Goal: Transaction & Acquisition: Purchase product/service

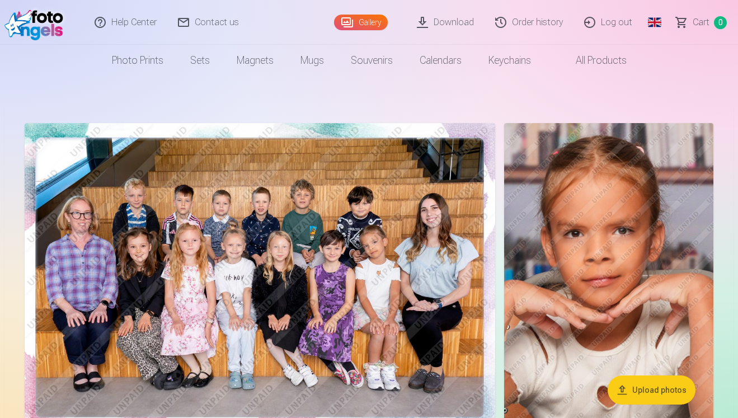
click at [656, 26] on link "Global" at bounding box center [654, 22] width 22 height 45
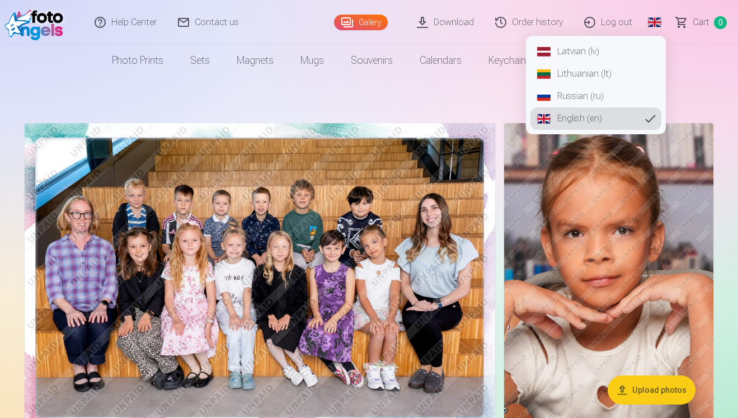
click at [580, 98] on link "Russian (ru)" at bounding box center [595, 96] width 131 height 22
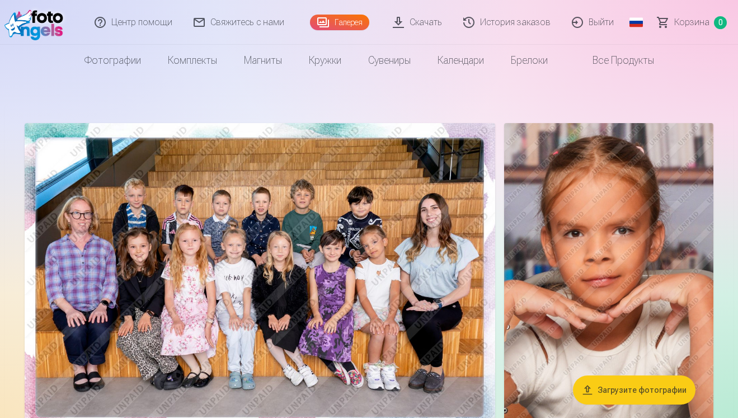
click at [417, 20] on link "Скачать" at bounding box center [418, 22] width 70 height 45
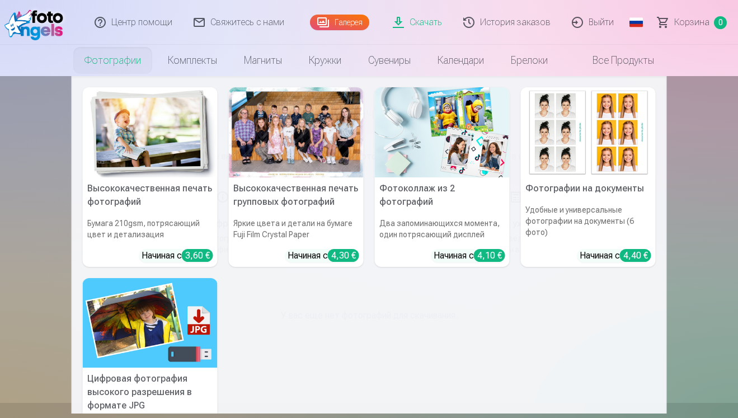
click at [120, 57] on link "Фотографии" at bounding box center [112, 60] width 83 height 31
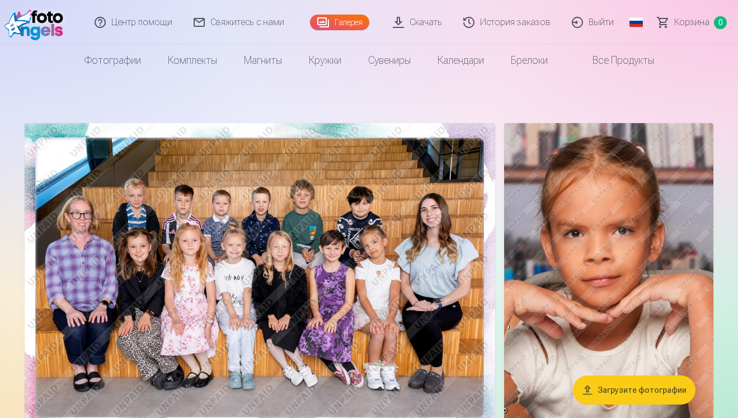
click at [504, 25] on link "История заказов" at bounding box center [507, 22] width 109 height 45
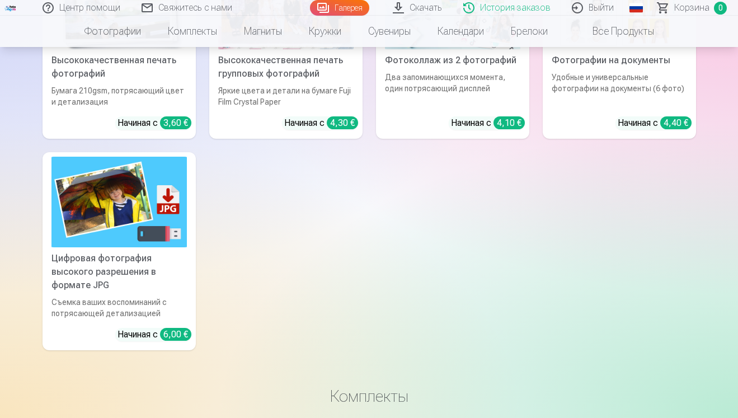
scroll to position [472, 0]
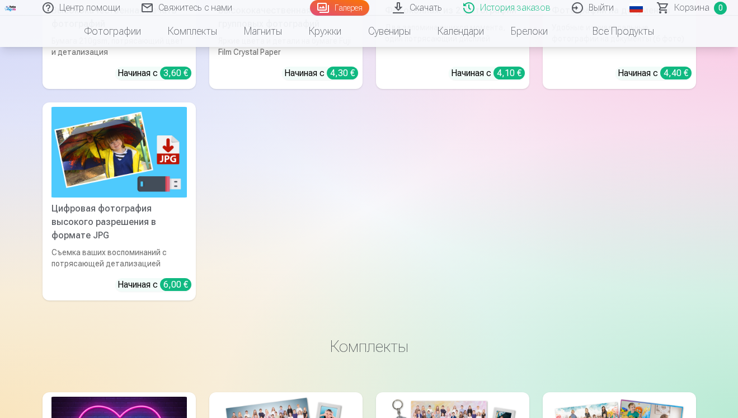
click at [144, 225] on div "Цифровая фотография высокого разрешения в формате JPG" at bounding box center [119, 222] width 144 height 40
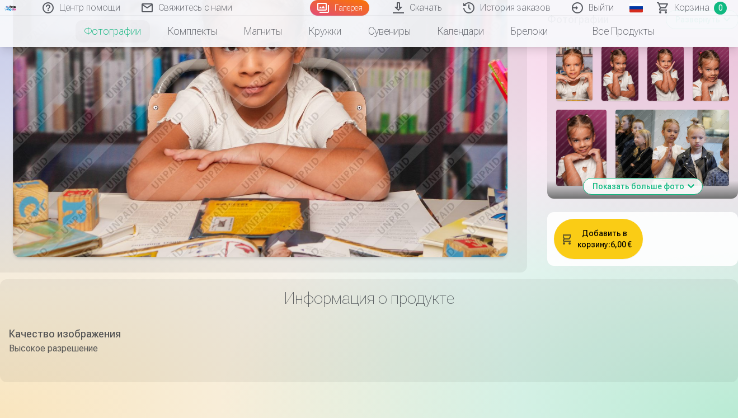
scroll to position [509, 0]
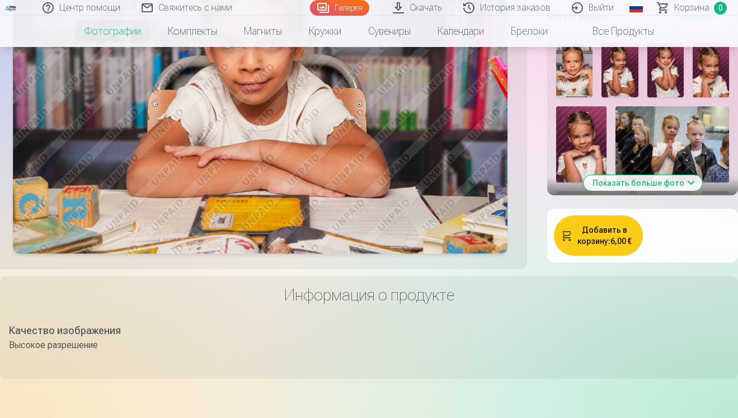
click at [689, 191] on button "Показать больше фото" at bounding box center [643, 183] width 119 height 16
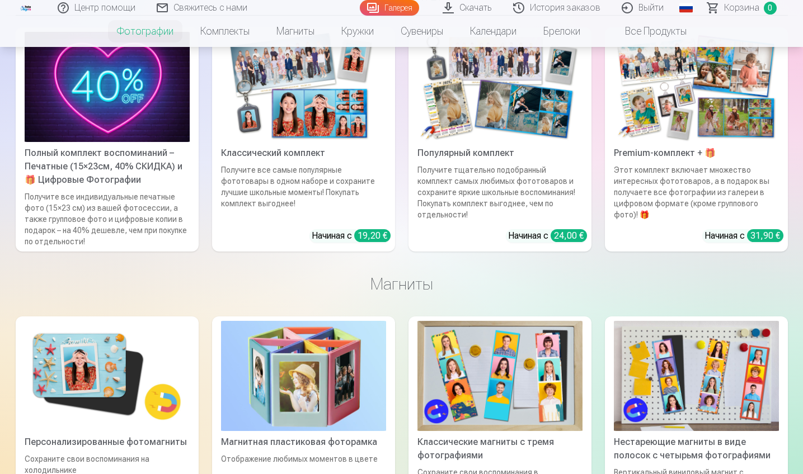
scroll to position [2532, 0]
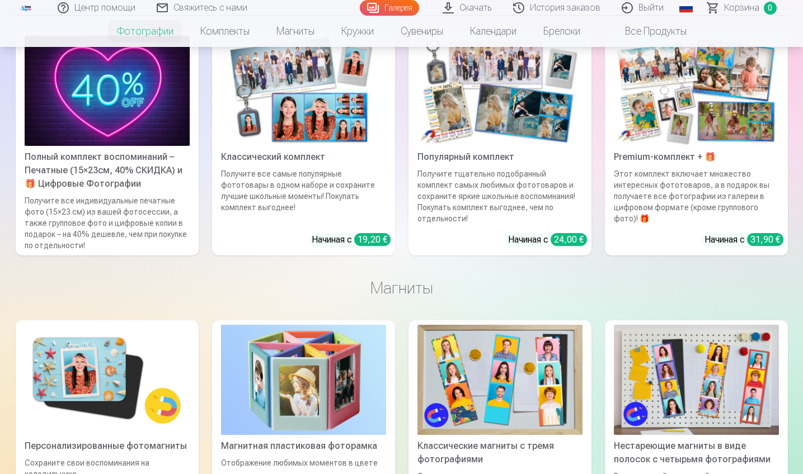
click at [675, 224] on div "Этот комплект включает множество интересных фототоваров, а в подарок вы получае…" at bounding box center [696, 196] width 174 height 56
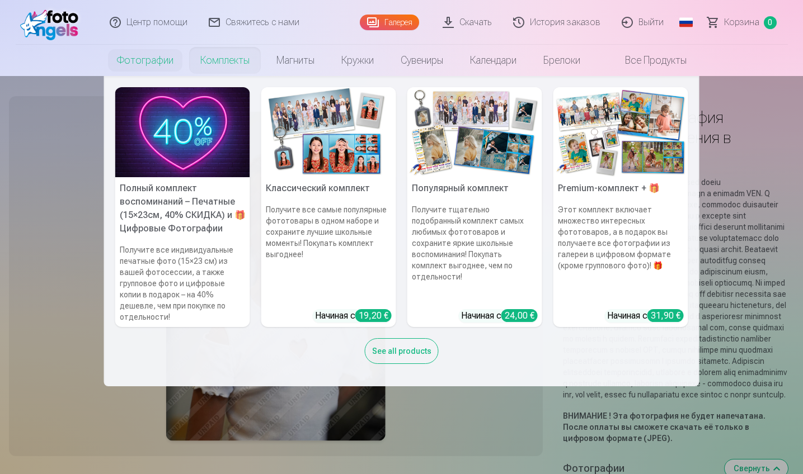
click at [214, 57] on link "Комплекты" at bounding box center [225, 60] width 76 height 31
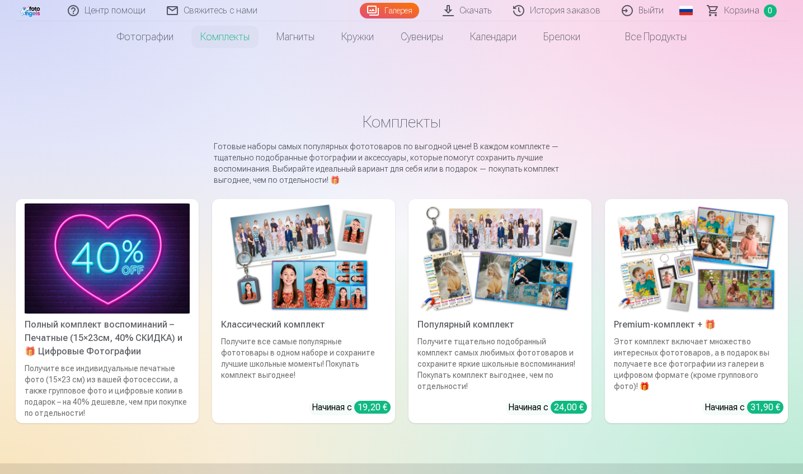
scroll to position [48, 0]
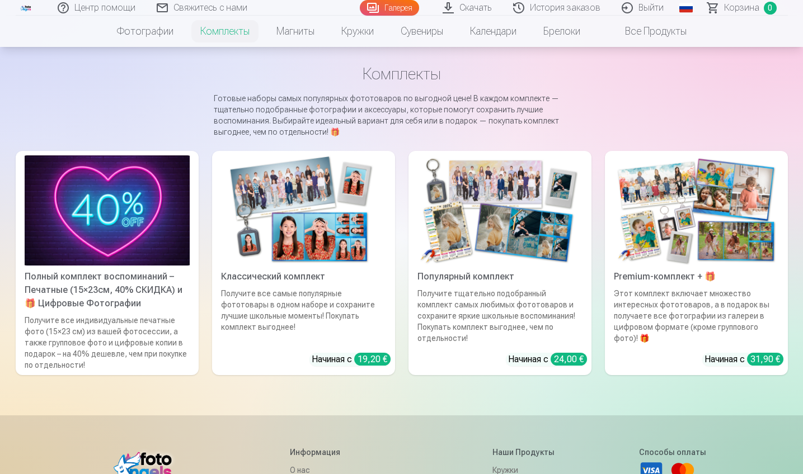
click at [141, 238] on img at bounding box center [107, 211] width 165 height 110
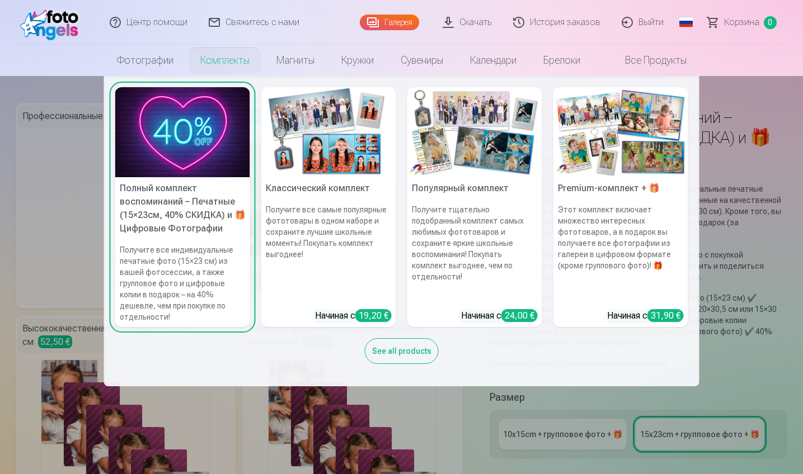
click at [597, 218] on h6 "Этот комплект включает множество интересных фототоваров, а в подарок вы получае…" at bounding box center [620, 252] width 135 height 105
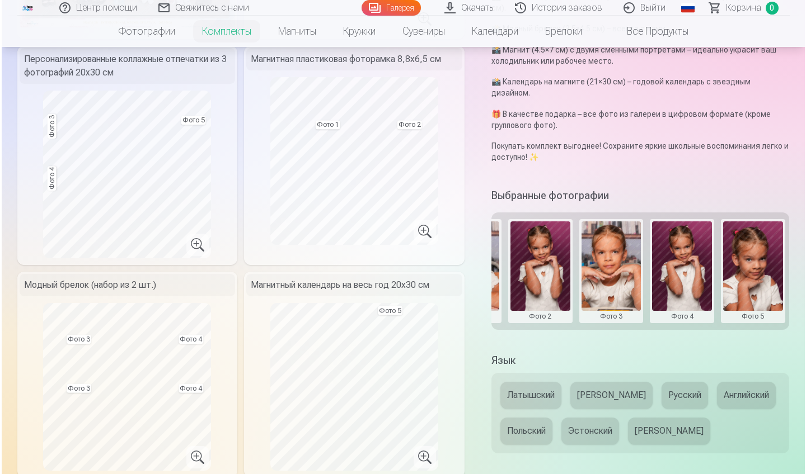
scroll to position [0, 204]
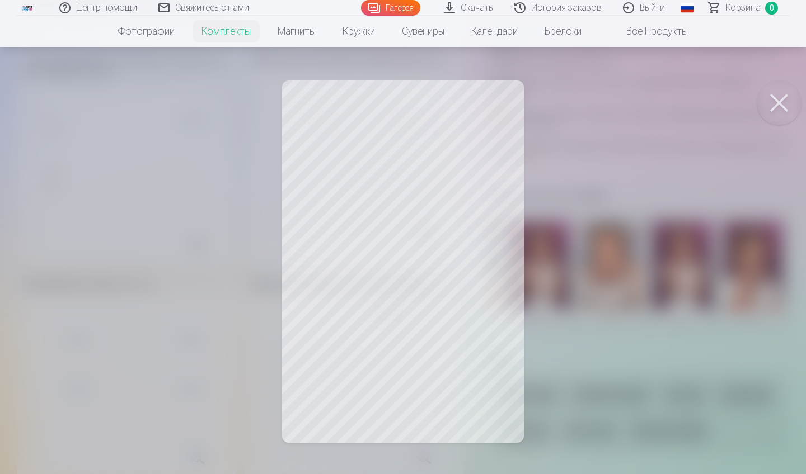
click at [737, 95] on button at bounding box center [778, 103] width 45 height 45
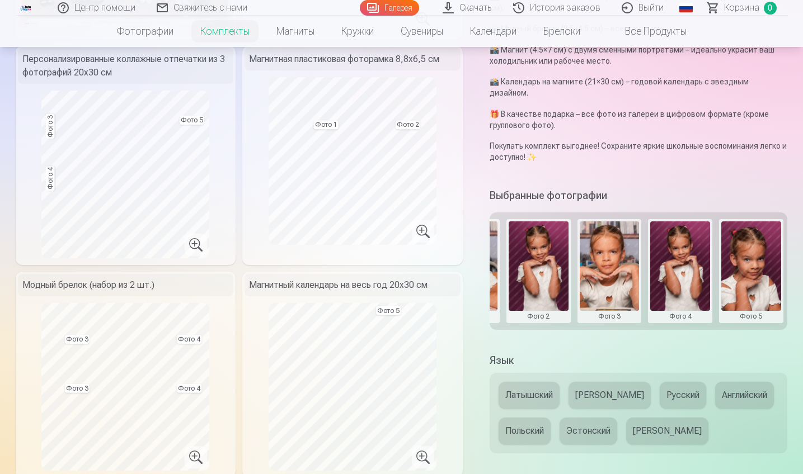
click at [666, 234] on button at bounding box center [680, 272] width 60 height 100
click at [666, 234] on div at bounding box center [401, 237] width 803 height 474
click at [674, 253] on button at bounding box center [680, 272] width 60 height 100
click at [664, 261] on button "Заменить фото" at bounding box center [680, 262] width 97 height 31
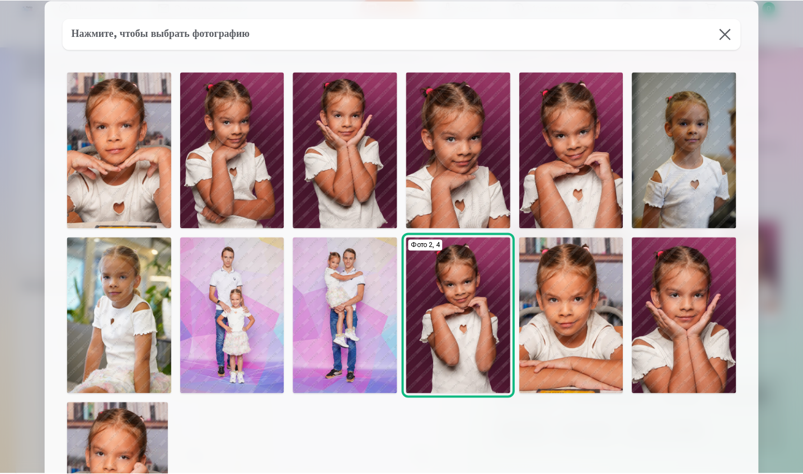
scroll to position [19, 0]
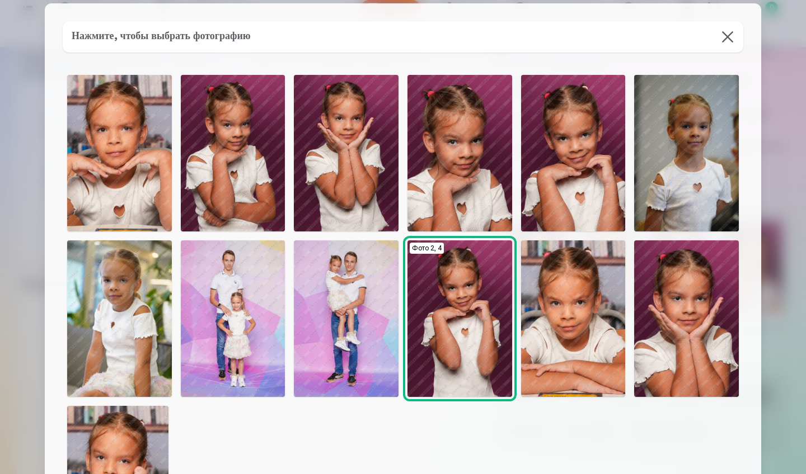
click at [355, 201] on img at bounding box center [346, 153] width 105 height 157
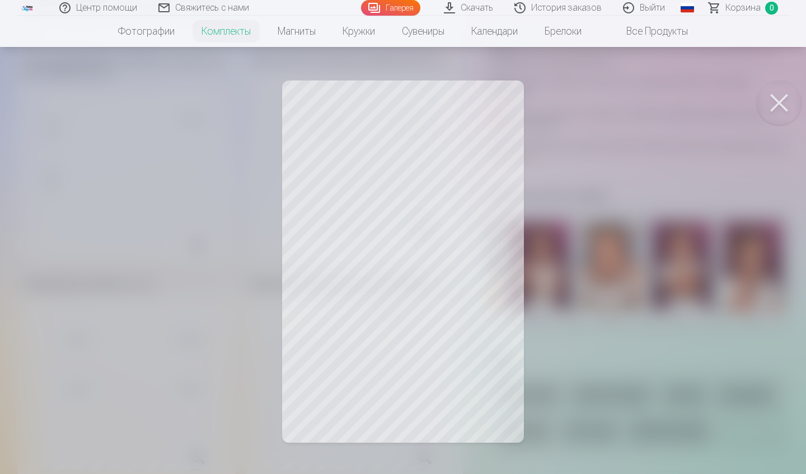
click at [737, 98] on button at bounding box center [778, 103] width 45 height 45
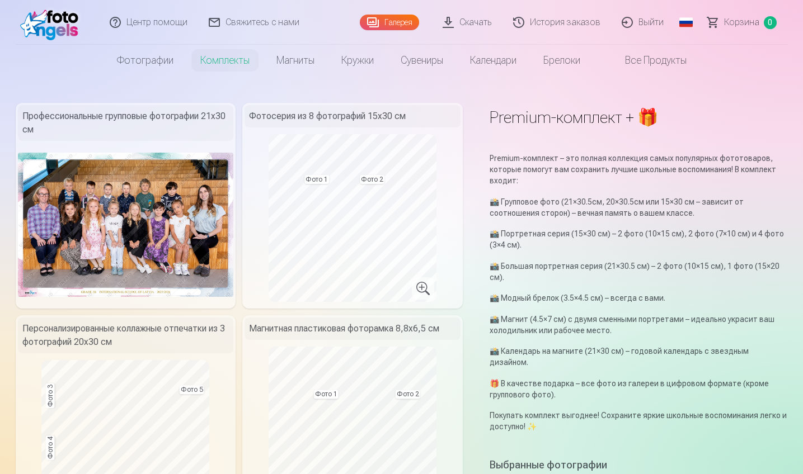
scroll to position [0, 0]
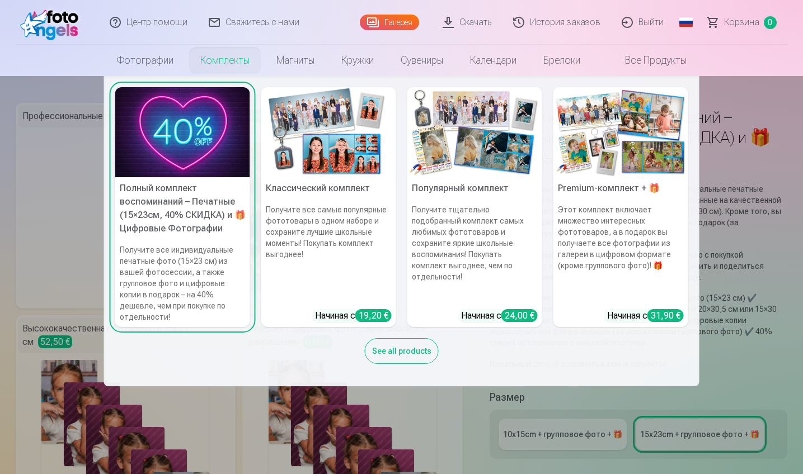
click at [242, 59] on link "Комплекты" at bounding box center [225, 60] width 76 height 31
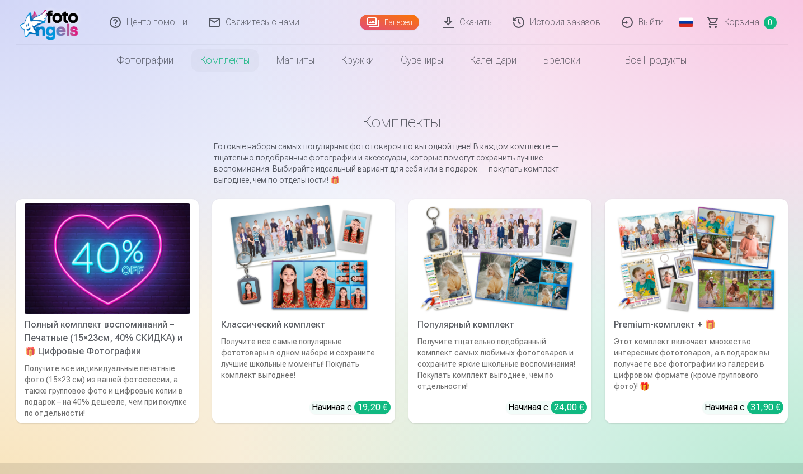
click at [730, 291] on img at bounding box center [696, 259] width 165 height 110
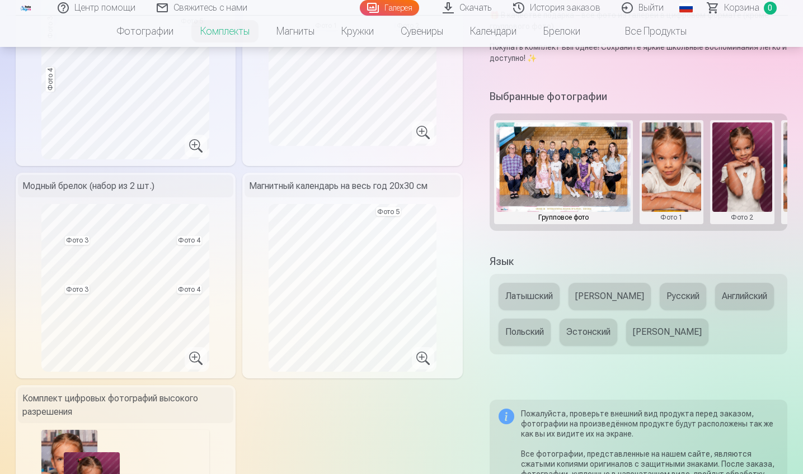
scroll to position [367, 0]
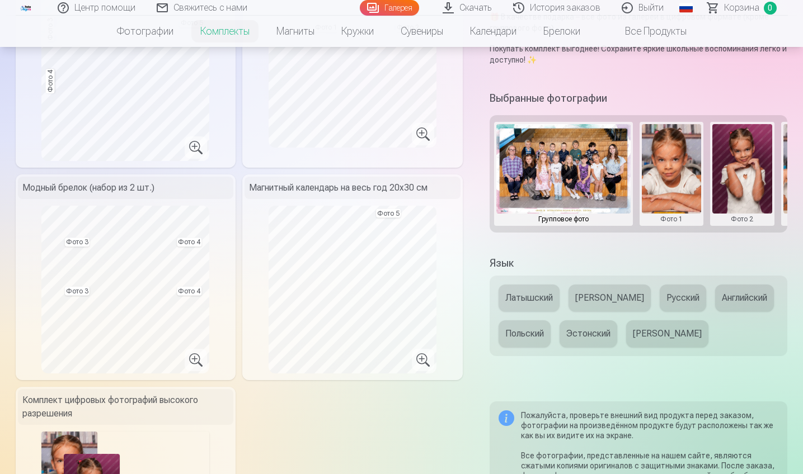
click at [660, 290] on button "Русский" at bounding box center [683, 298] width 46 height 27
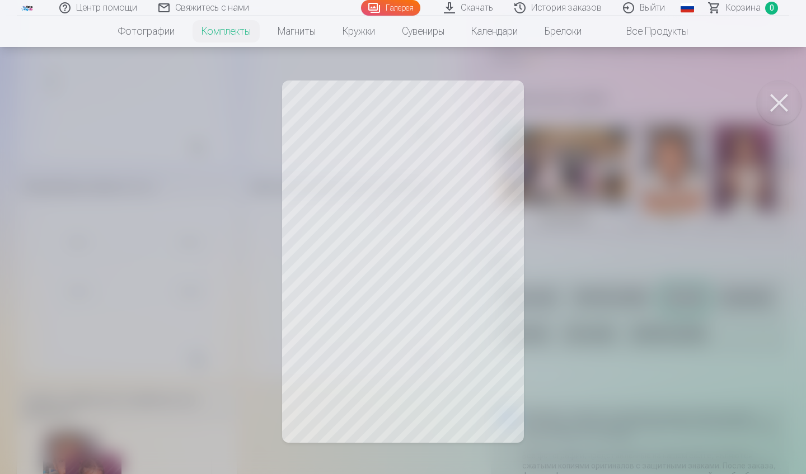
click at [737, 111] on div at bounding box center [403, 237] width 806 height 474
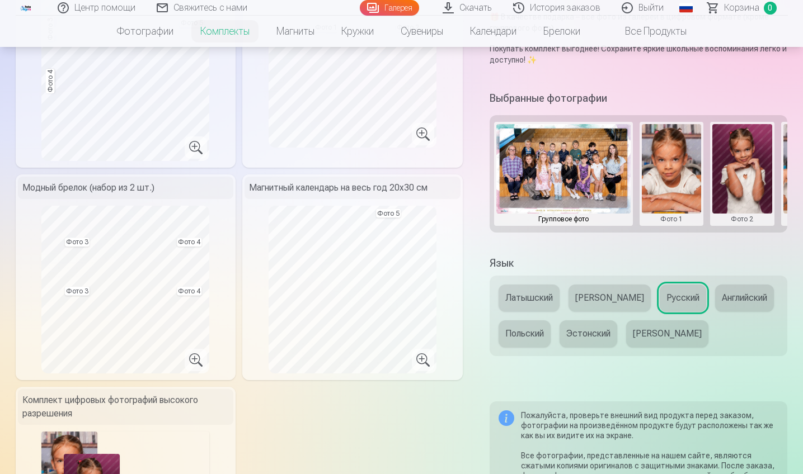
click at [585, 170] on img at bounding box center [563, 169] width 134 height 90
click at [547, 153] on img at bounding box center [563, 169] width 134 height 90
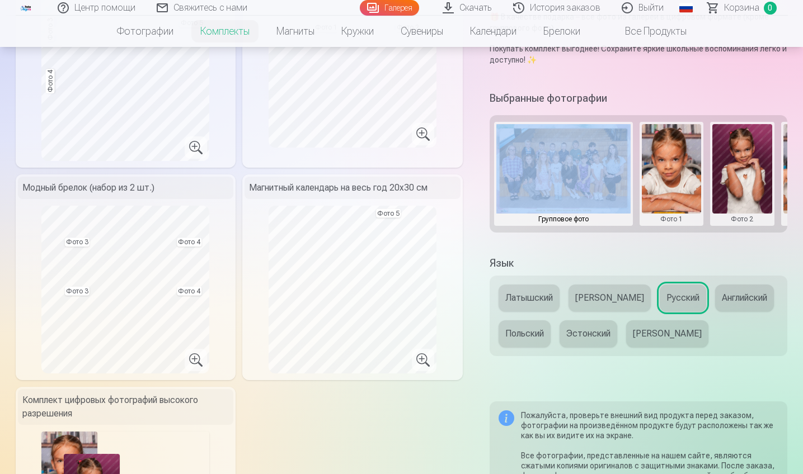
click at [547, 153] on img at bounding box center [563, 169] width 134 height 90
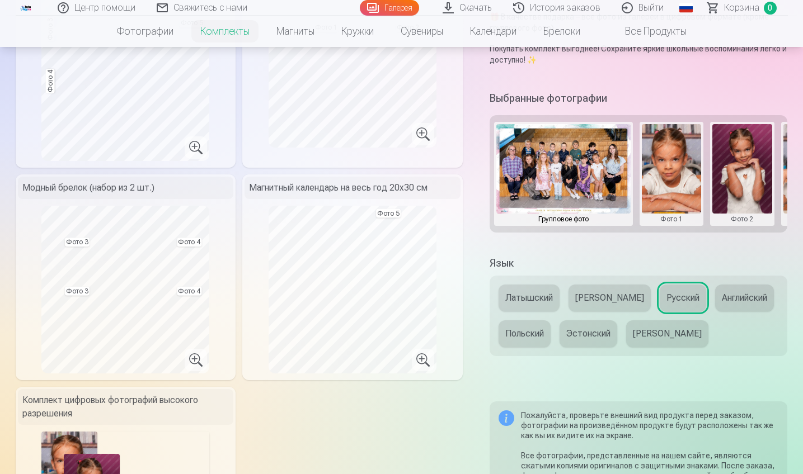
drag, startPoint x: 685, startPoint y: 158, endPoint x: 505, endPoint y: 167, distance: 180.4
click at [505, 167] on div "Групповое фото Фото 1 Фото 2 Фото 3 Фото 4 Фото 5" at bounding box center [639, 173] width 298 height 117
click at [670, 138] on button at bounding box center [672, 174] width 60 height 100
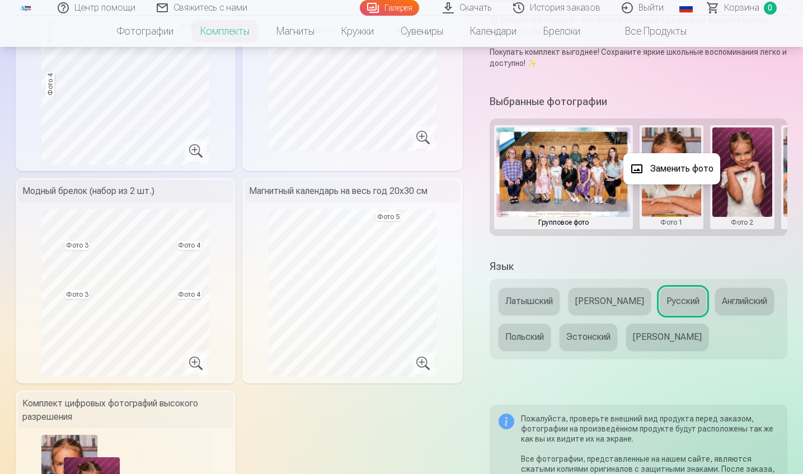
scroll to position [364, 0]
drag, startPoint x: 660, startPoint y: 228, endPoint x: 685, endPoint y: 226, distance: 25.3
click at [690, 226] on div at bounding box center [401, 237] width 803 height 474
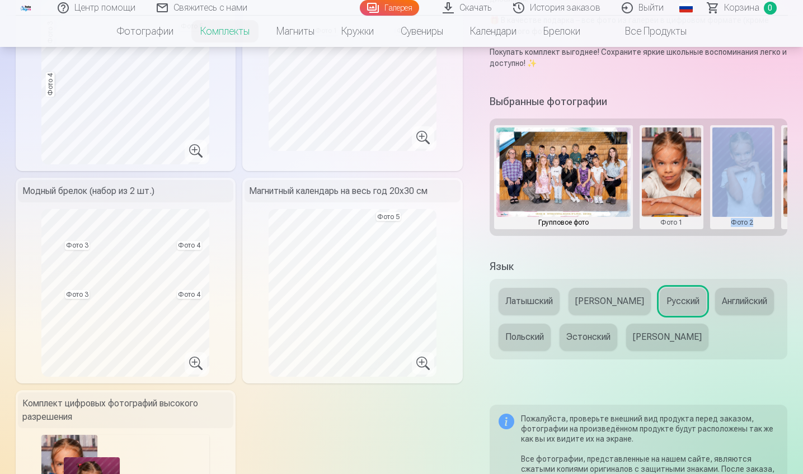
drag, startPoint x: 659, startPoint y: 227, endPoint x: 735, endPoint y: 229, distance: 76.7
click at [735, 229] on div "Групповое фото Фото 1 Фото 2 Фото 3 Фото 4 Фото 5" at bounding box center [639, 177] width 298 height 117
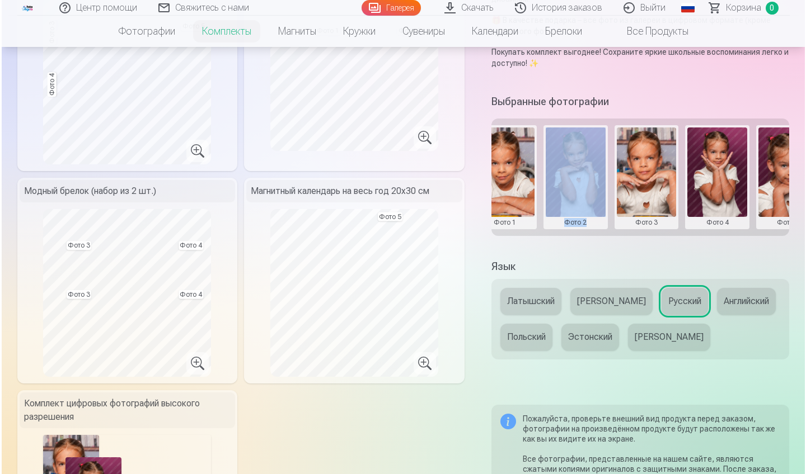
scroll to position [0, 167]
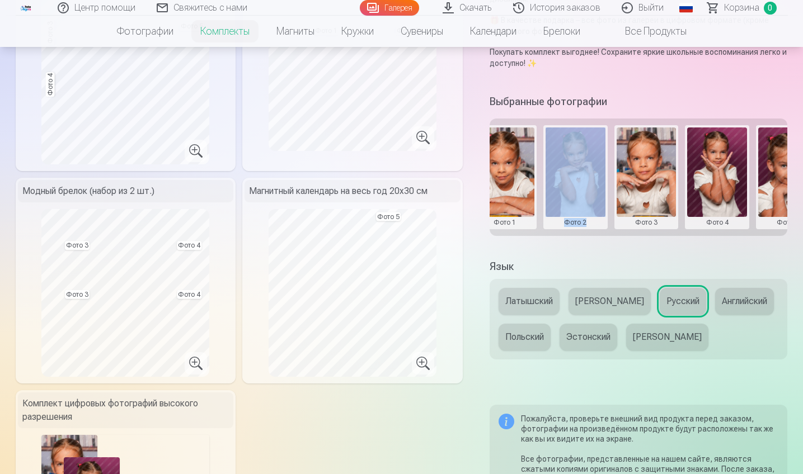
click at [718, 137] on button at bounding box center [717, 178] width 60 height 100
click at [737, 176] on button "Заменить фото" at bounding box center [717, 168] width 97 height 31
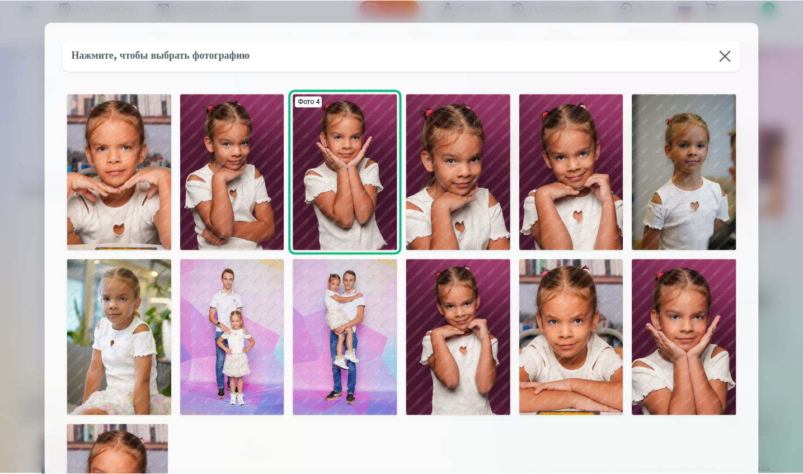
scroll to position [0, 0]
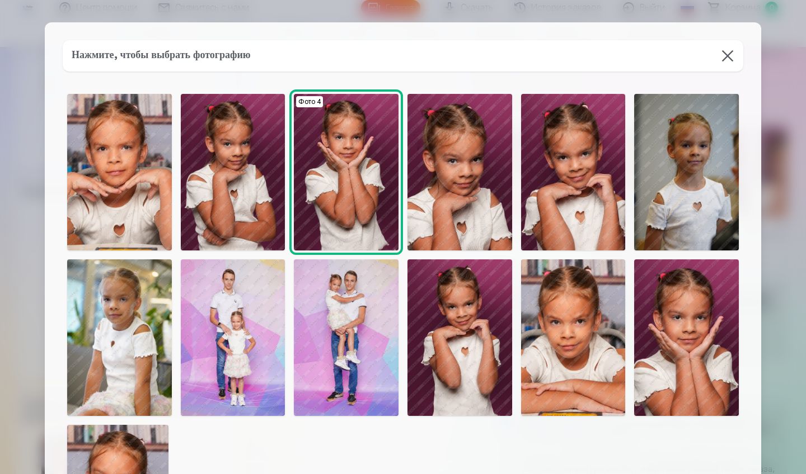
click at [728, 53] on button at bounding box center [727, 55] width 31 height 31
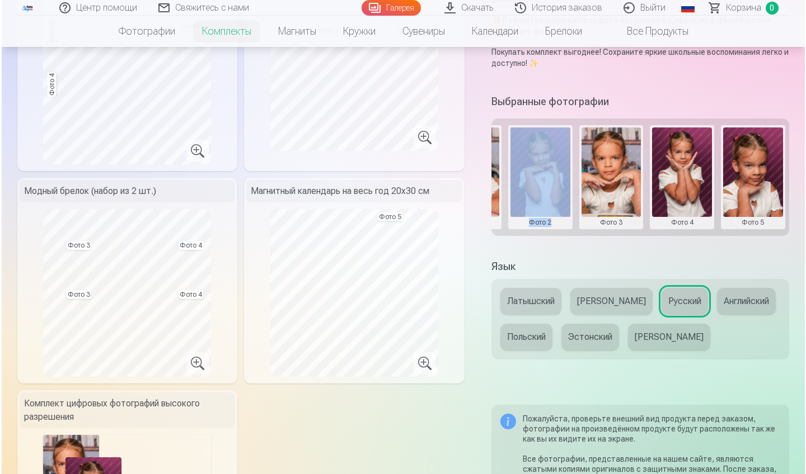
scroll to position [0, 204]
click at [737, 174] on button at bounding box center [751, 178] width 60 height 100
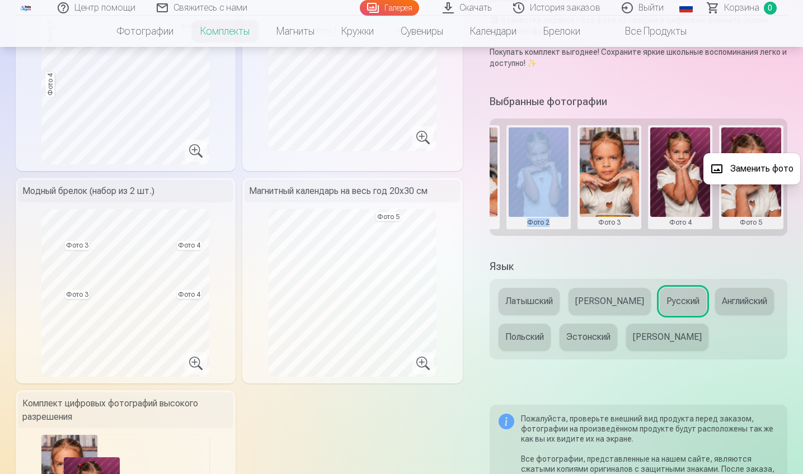
click at [737, 171] on button "Заменить фото" at bounding box center [751, 168] width 97 height 31
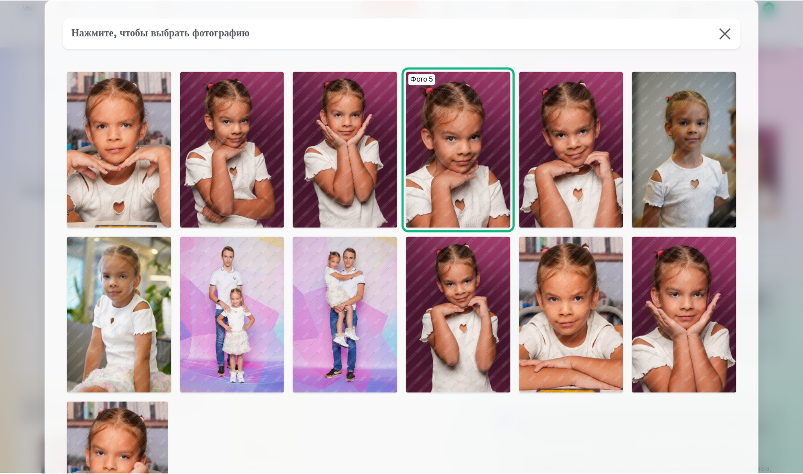
scroll to position [12, 0]
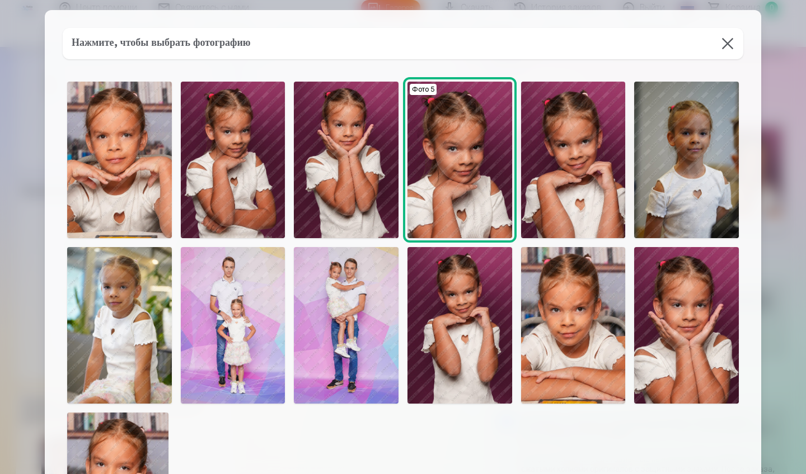
click at [474, 377] on img at bounding box center [459, 325] width 105 height 157
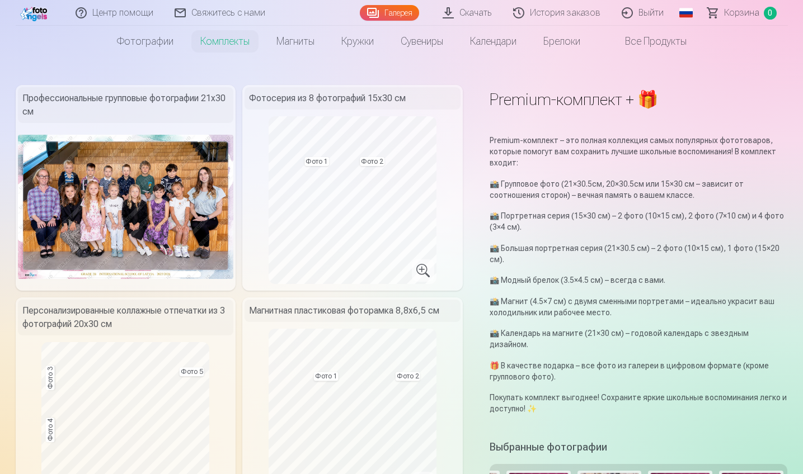
scroll to position [17, 0]
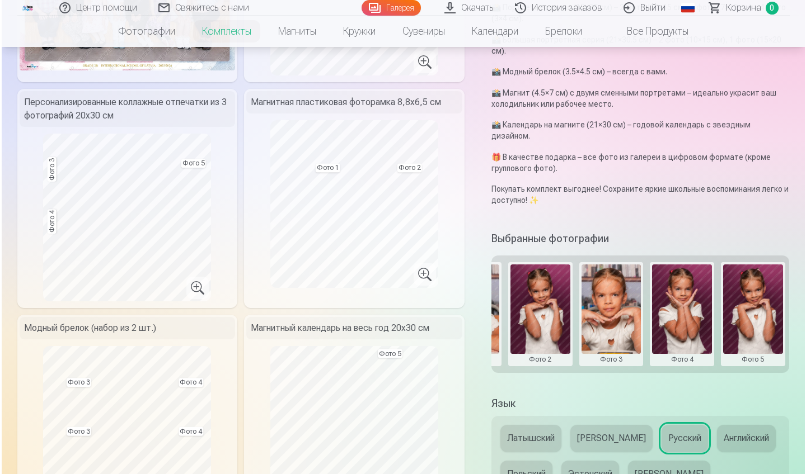
scroll to position [228, 0]
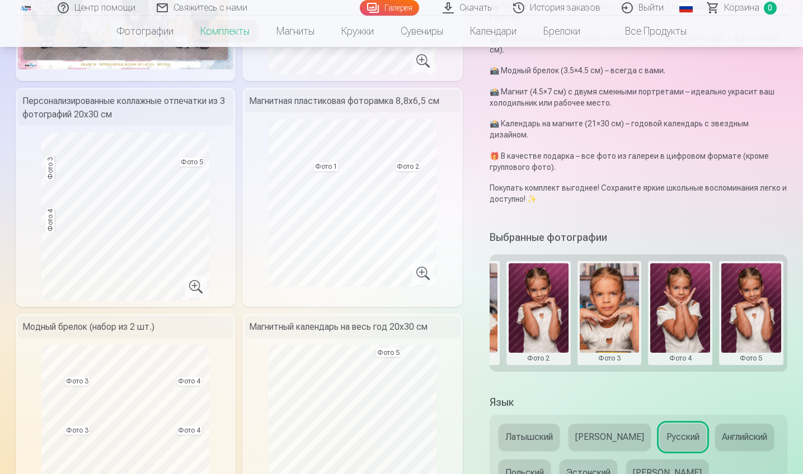
click at [611, 318] on button at bounding box center [610, 314] width 60 height 100
click at [608, 307] on button "Заменить фото" at bounding box center [609, 304] width 97 height 31
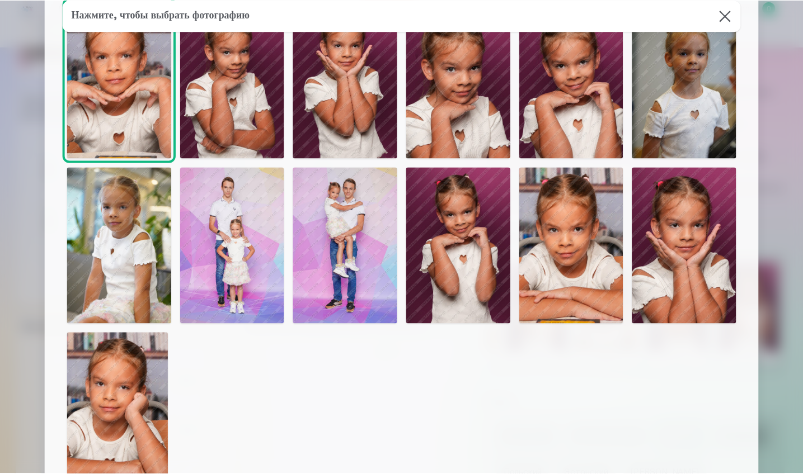
scroll to position [92, 0]
click at [354, 295] on img at bounding box center [346, 245] width 105 height 157
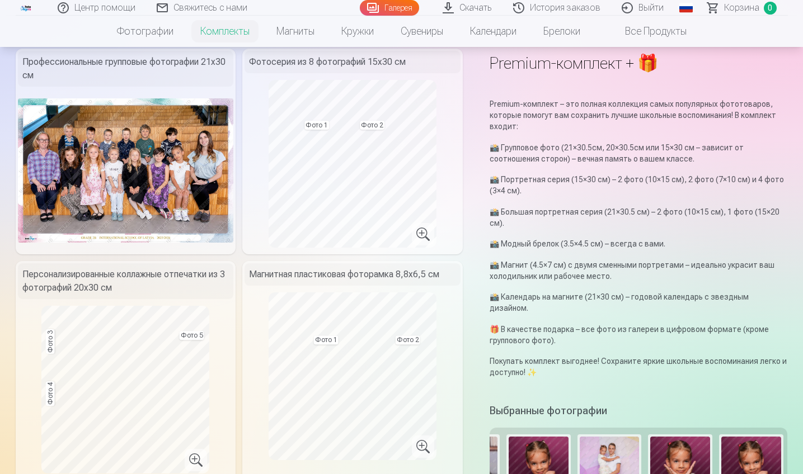
scroll to position [55, 0]
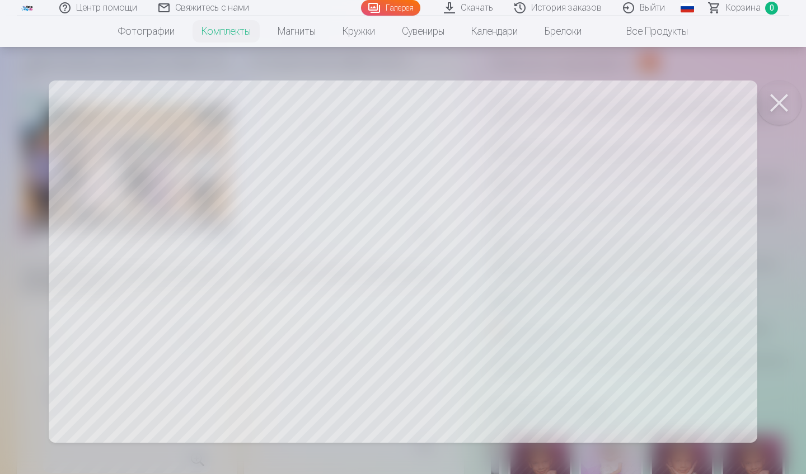
click at [737, 97] on button at bounding box center [778, 103] width 45 height 45
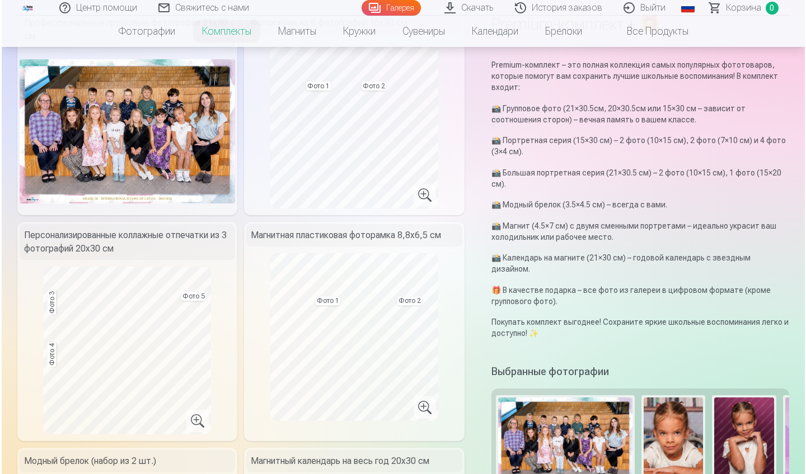
scroll to position [0, 0]
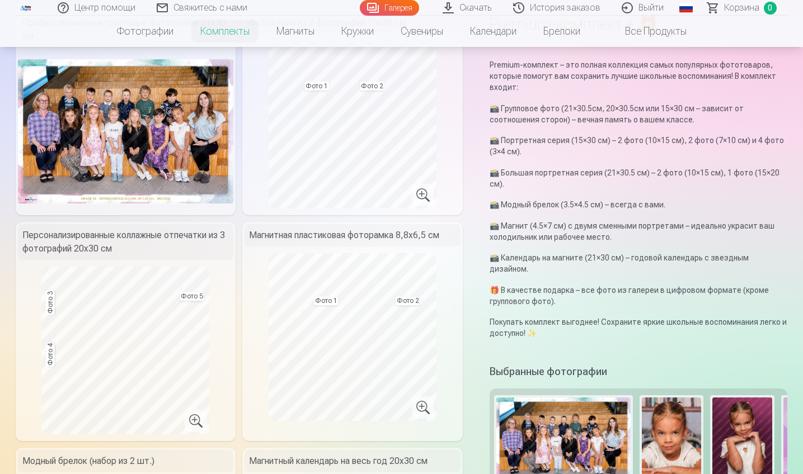
click at [675, 417] on button at bounding box center [672, 448] width 60 height 100
click at [668, 417] on button "Заменить фото" at bounding box center [671, 439] width 97 height 31
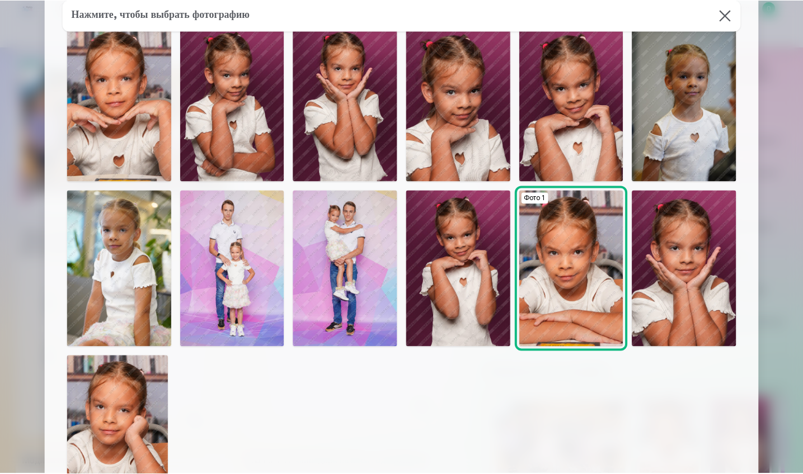
scroll to position [70, 0]
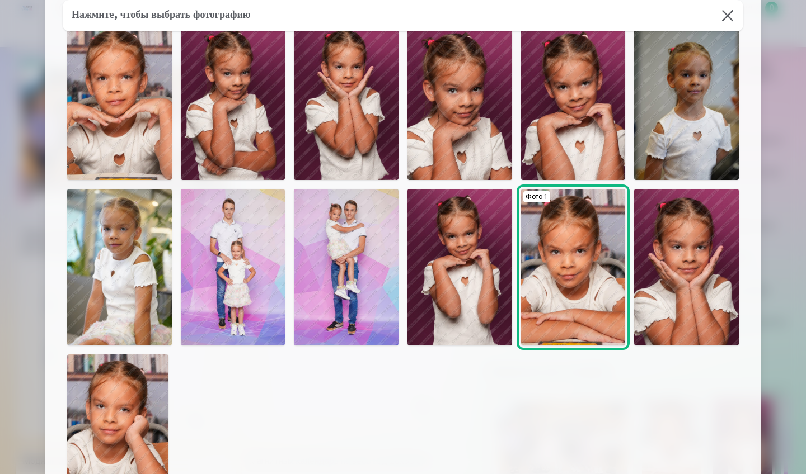
click at [656, 164] on img at bounding box center [686, 101] width 105 height 157
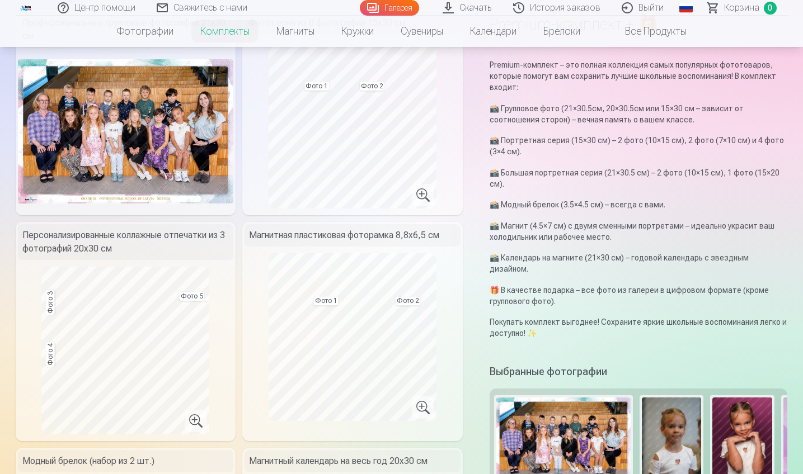
click at [667, 406] on button at bounding box center [672, 448] width 60 height 100
click at [670, 417] on button "Заменить фото" at bounding box center [671, 439] width 97 height 31
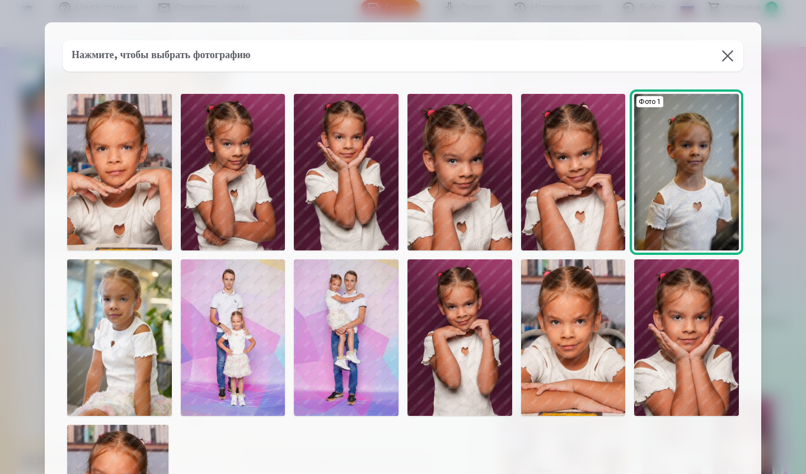
click at [215, 227] on img at bounding box center [233, 172] width 105 height 157
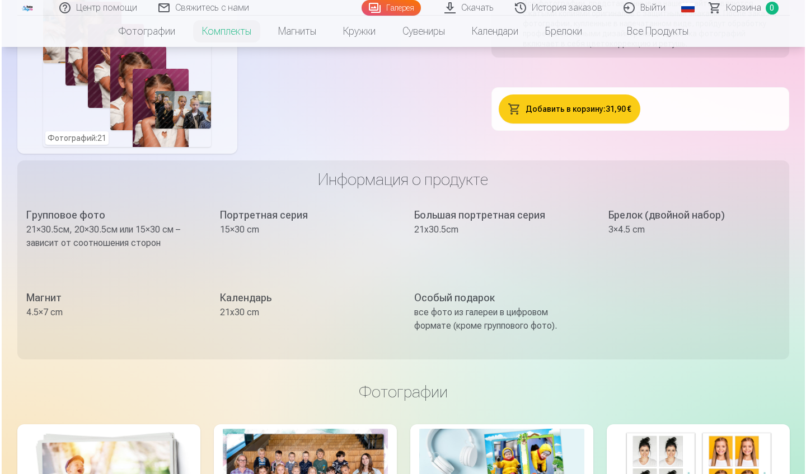
scroll to position [821, 0]
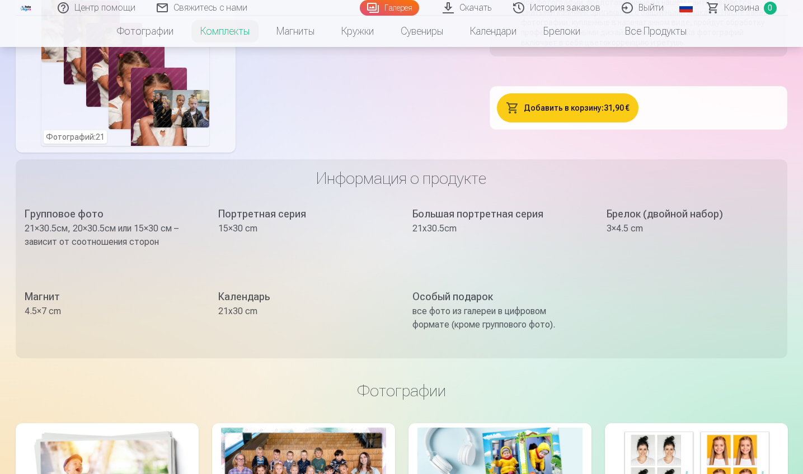
click at [547, 112] on button "Добавить в корзину : 31,90 €" at bounding box center [568, 107] width 142 height 29
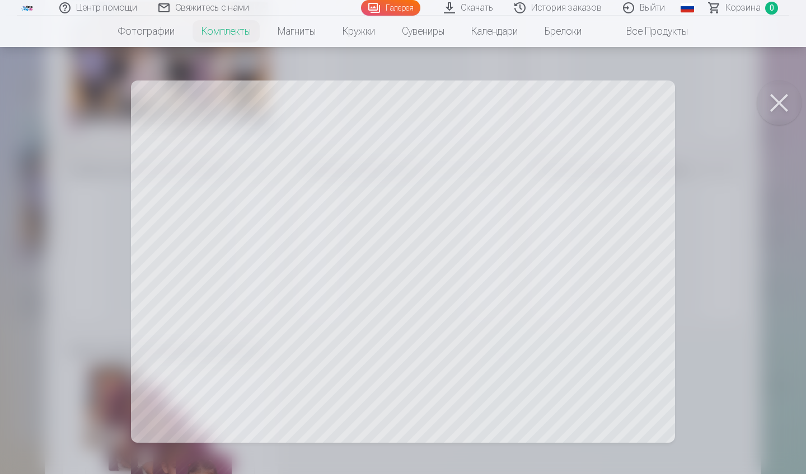
scroll to position [31, 0]
click at [737, 105] on button at bounding box center [778, 103] width 45 height 45
click at [737, 90] on button at bounding box center [778, 103] width 45 height 45
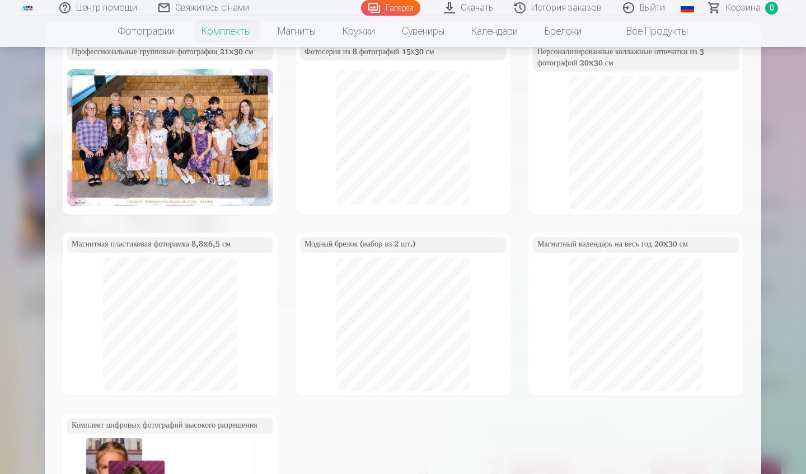
scroll to position [0, 0]
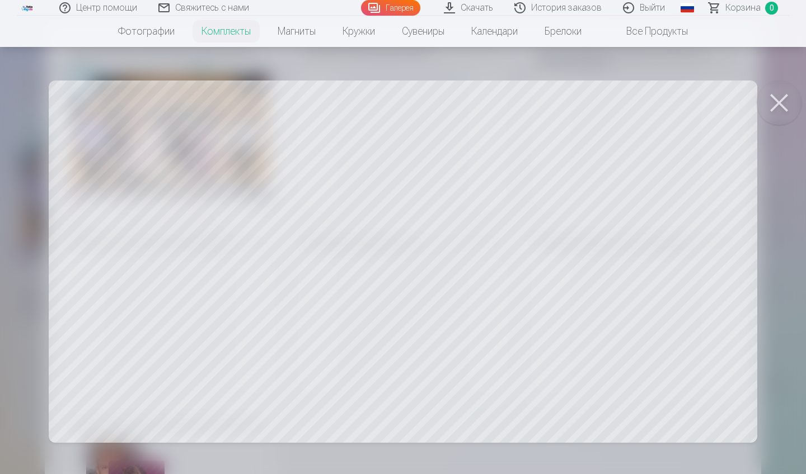
click at [737, 101] on button at bounding box center [778, 103] width 45 height 45
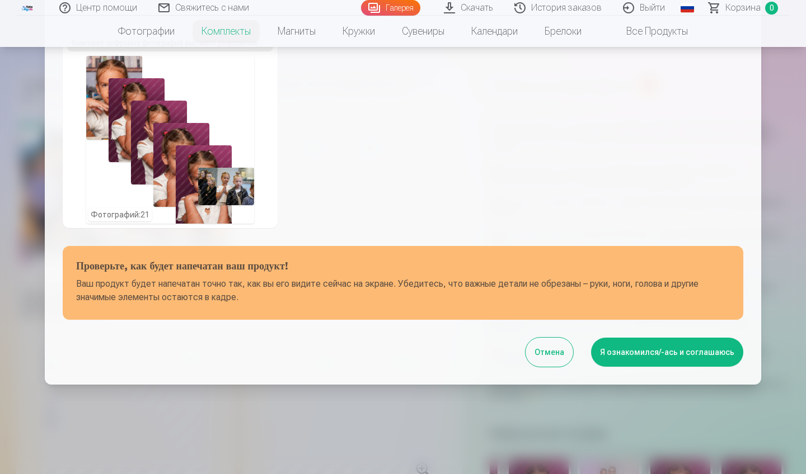
scroll to position [397, 0]
click at [645, 355] on button "Я ознакомился/-ась и соглашаюсь" at bounding box center [667, 352] width 152 height 29
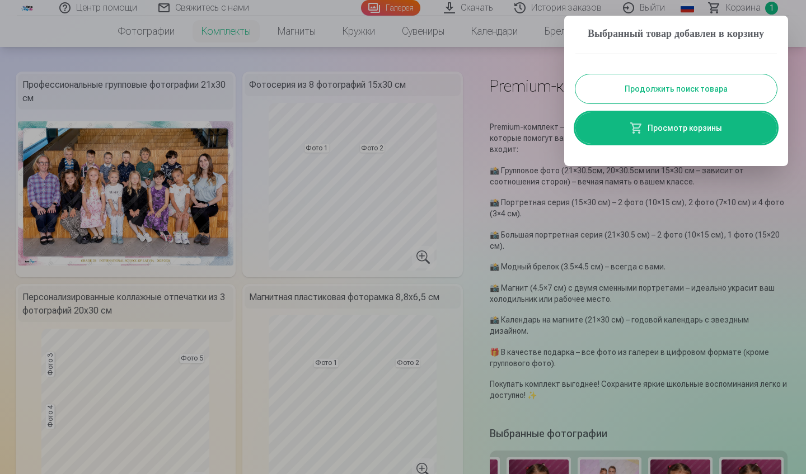
click at [700, 142] on link "Просмотр корзины" at bounding box center [675, 127] width 201 height 31
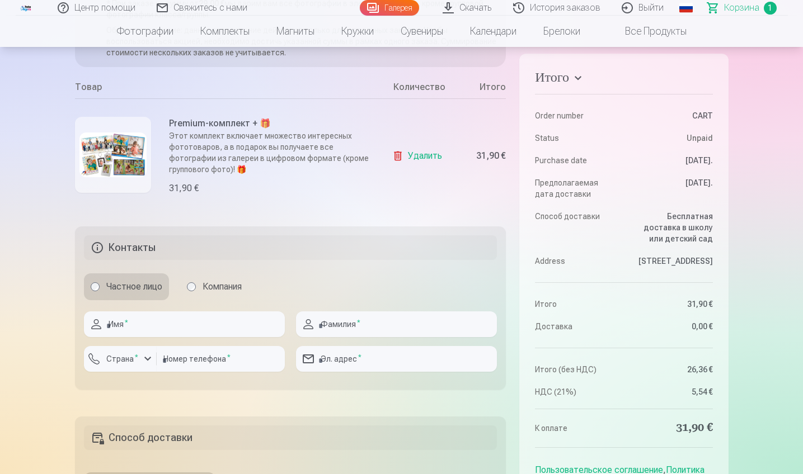
scroll to position [175, 0]
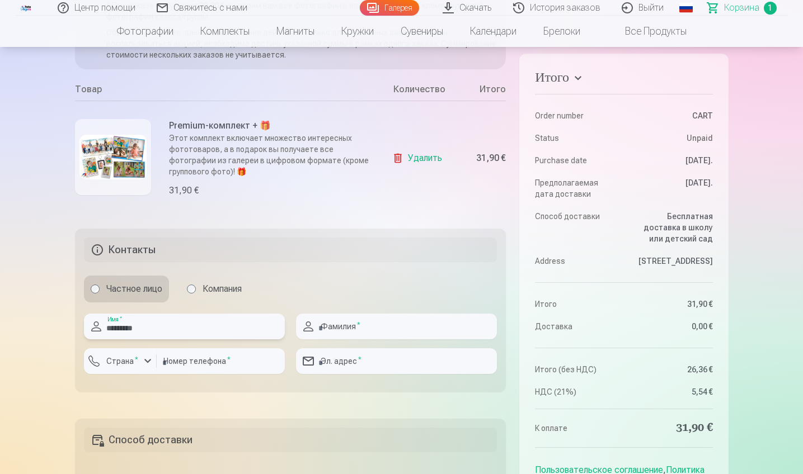
type input "*********"
type input "*****"
click at [213, 365] on input "number" at bounding box center [221, 362] width 128 height 26
click at [148, 362] on div "button" at bounding box center [147, 361] width 13 height 13
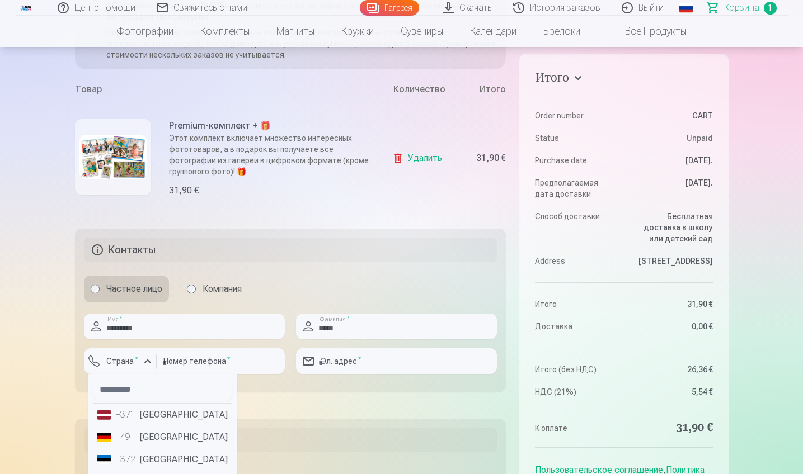
click at [151, 412] on li "+371 [GEOGRAPHIC_DATA]" at bounding box center [162, 415] width 139 height 22
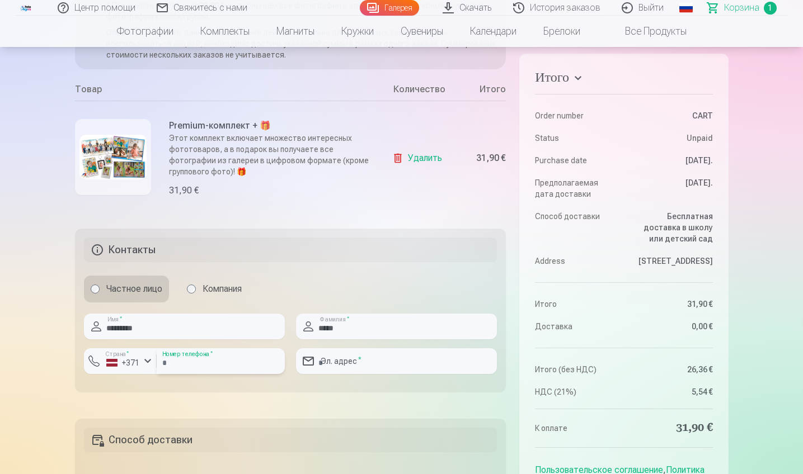
click at [182, 365] on input "number" at bounding box center [221, 362] width 128 height 26
type input "********"
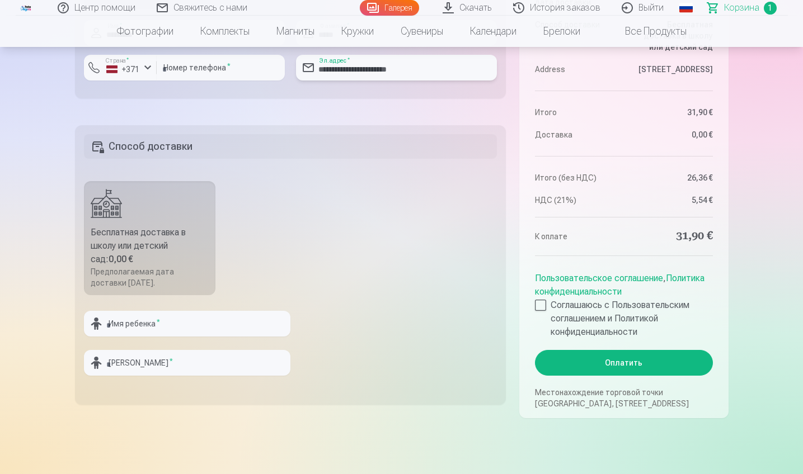
scroll to position [470, 0]
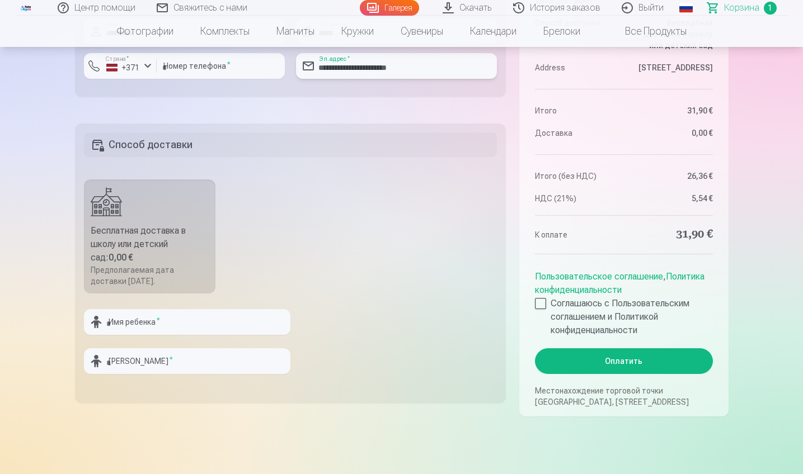
type input "**********"
type input "******"
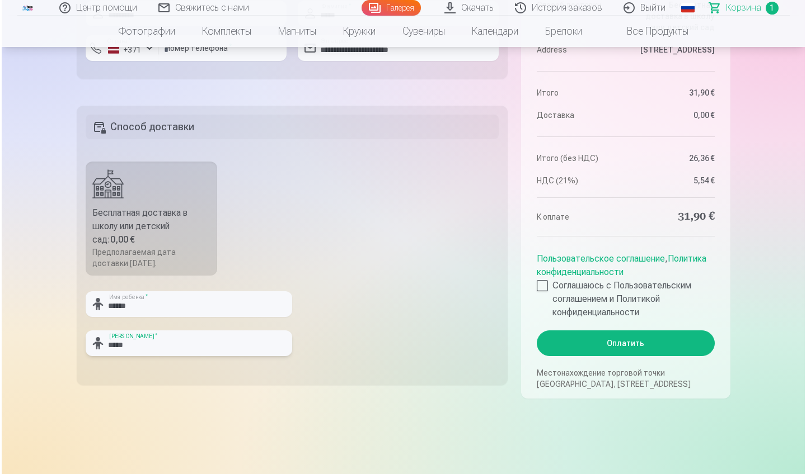
scroll to position [500, 0]
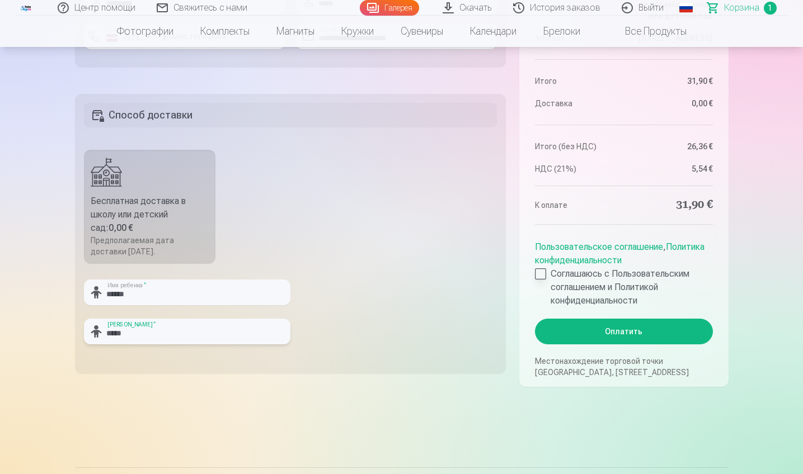
type input "*****"
click at [540, 275] on div at bounding box center [540, 274] width 11 height 11
click at [614, 328] on button "Оплатить" at bounding box center [623, 332] width 177 height 26
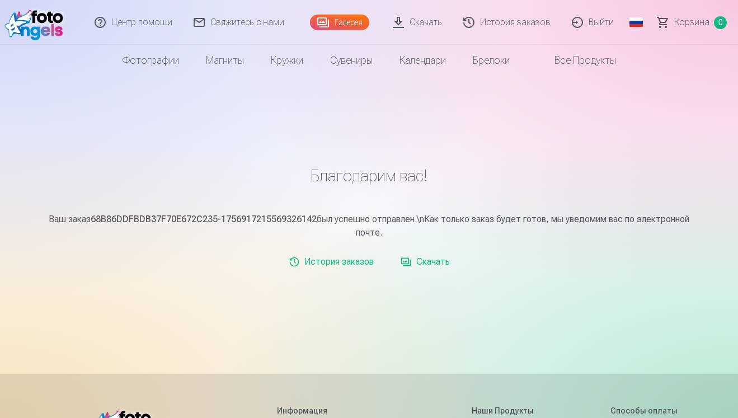
click at [427, 26] on link "Скачать" at bounding box center [418, 22] width 70 height 45
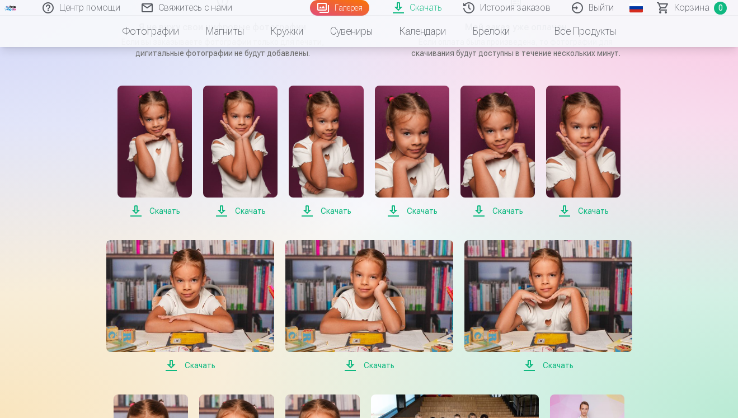
scroll to position [196, 0]
click at [169, 209] on span "Скачать" at bounding box center [154, 211] width 74 height 13
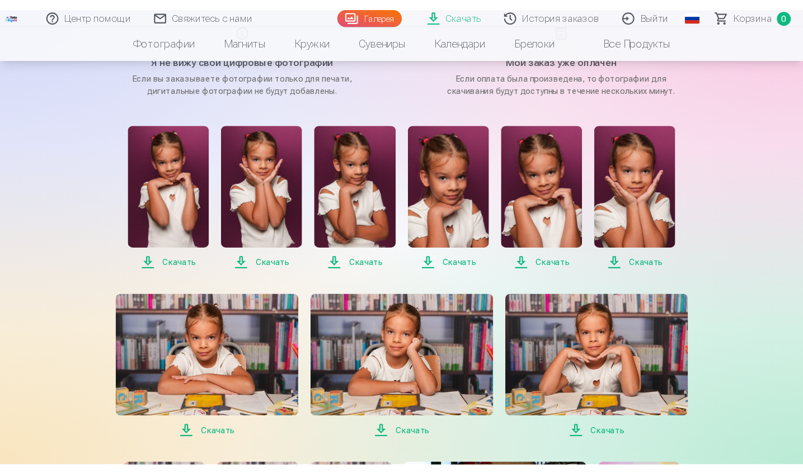
scroll to position [173, 0]
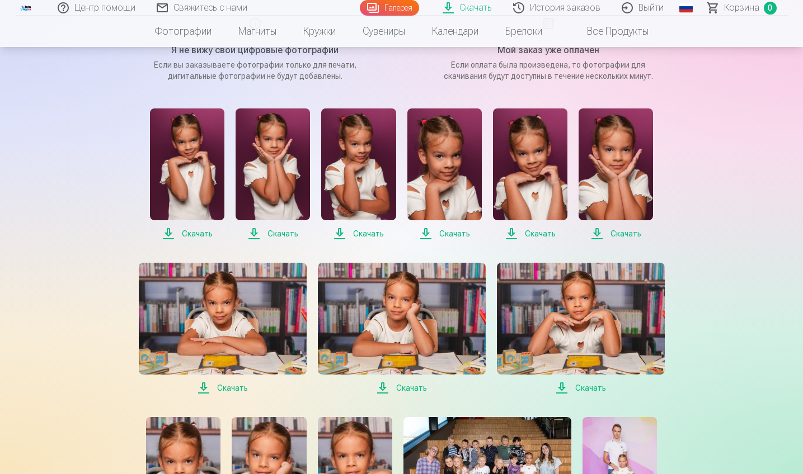
click at [285, 234] on span "Скачать" at bounding box center [273, 233] width 74 height 13
click at [363, 234] on span "Скачать" at bounding box center [358, 233] width 74 height 13
click at [458, 234] on span "Скачать" at bounding box center [444, 233] width 74 height 13
click at [541, 233] on span "Скачать" at bounding box center [530, 233] width 74 height 13
click at [626, 232] on span "Скачать" at bounding box center [616, 233] width 74 height 13
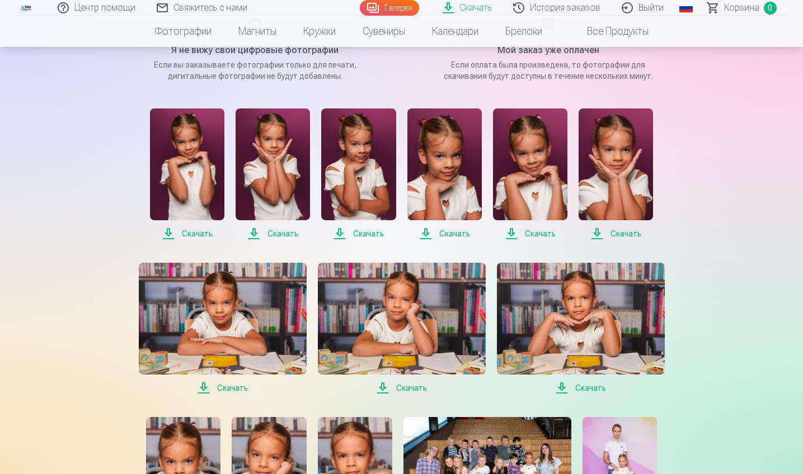
click at [238, 387] on span "Скачать" at bounding box center [223, 388] width 168 height 13
click at [410, 386] on span "Скачать" at bounding box center [402, 388] width 168 height 13
click at [408, 386] on span "Скачать" at bounding box center [402, 388] width 168 height 13
click at [593, 388] on span "Скачать" at bounding box center [581, 388] width 168 height 13
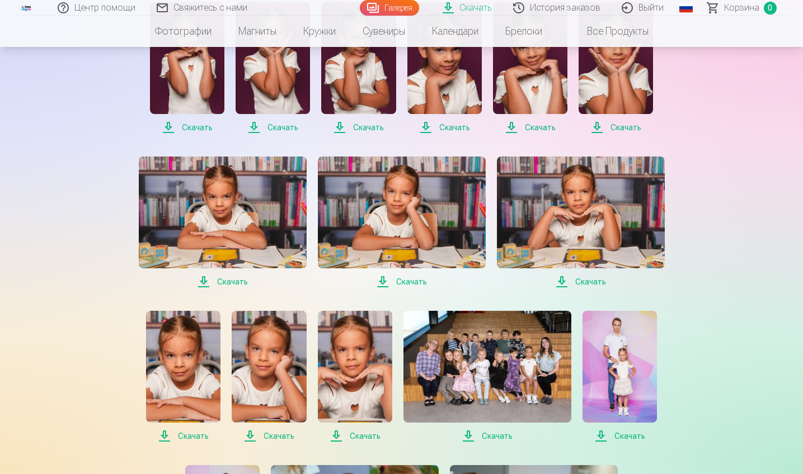
scroll to position [304, 0]
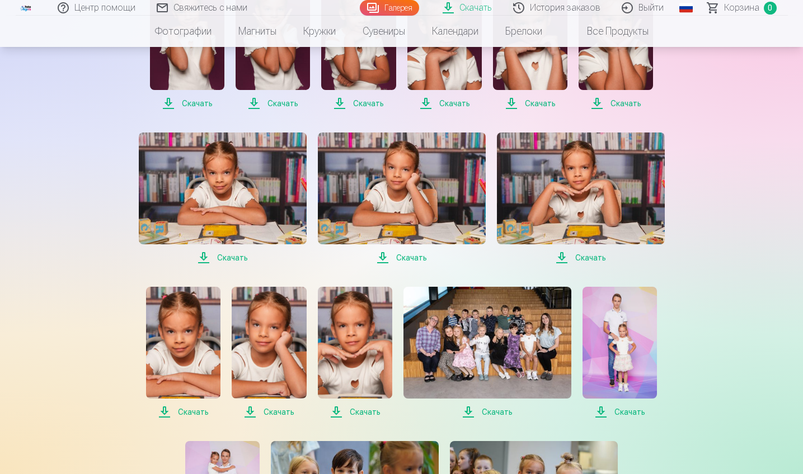
click at [193, 410] on span "Скачать" at bounding box center [183, 412] width 74 height 13
click at [279, 410] on span "Скачать" at bounding box center [269, 412] width 74 height 13
click at [366, 412] on span "Скачать" at bounding box center [355, 412] width 74 height 13
click at [502, 410] on span "Скачать" at bounding box center [487, 412] width 168 height 13
click at [492, 410] on span "Скачать" at bounding box center [487, 412] width 168 height 13
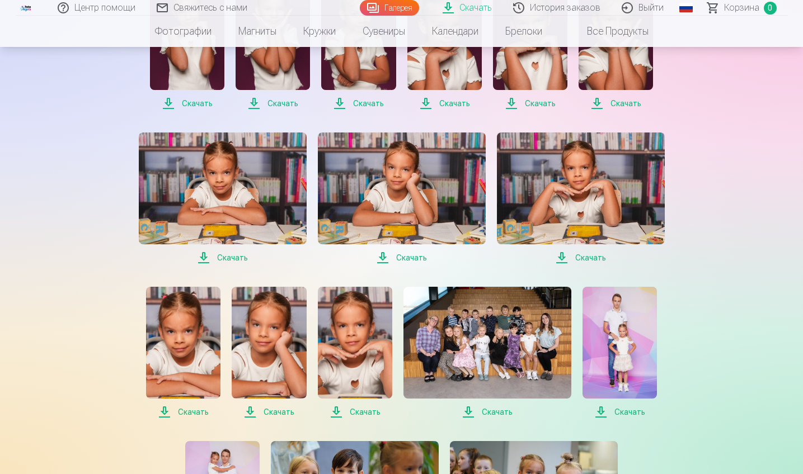
click at [626, 411] on span "Скачать" at bounding box center [619, 412] width 74 height 13
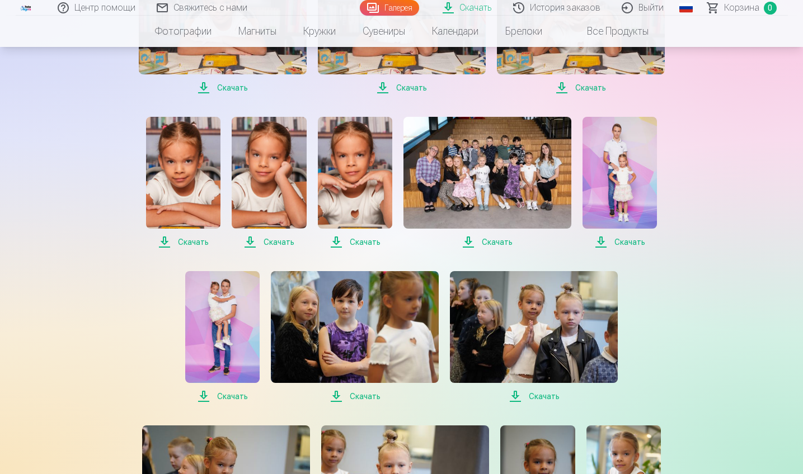
scroll to position [474, 0]
click at [231, 396] on span "Скачать" at bounding box center [222, 395] width 74 height 13
click at [366, 396] on span "Скачать" at bounding box center [355, 395] width 168 height 13
click at [548, 394] on span "Скачать" at bounding box center [534, 395] width 168 height 13
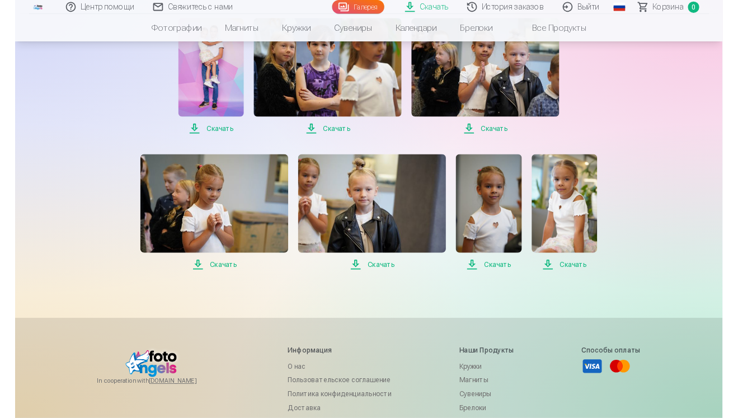
scroll to position [731, 0]
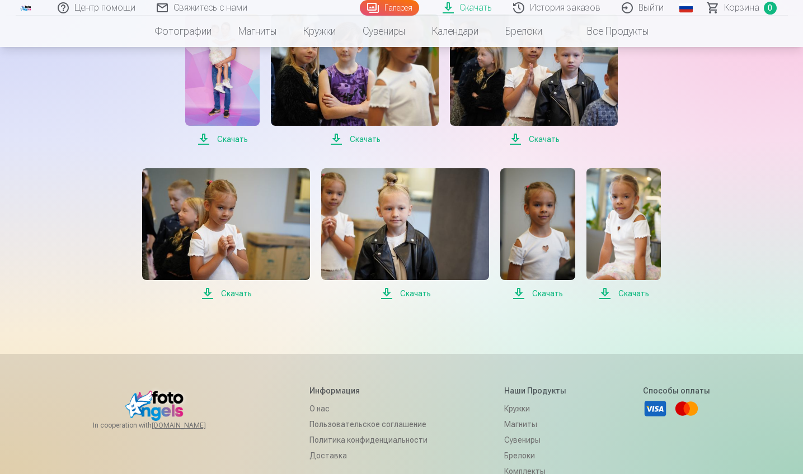
click at [233, 293] on span "Скачать" at bounding box center [226, 293] width 168 height 13
click at [411, 292] on span "Скачать" at bounding box center [405, 293] width 168 height 13
click at [552, 293] on span "Скачать" at bounding box center [537, 293] width 74 height 13
click at [635, 291] on span "Скачать" at bounding box center [623, 293] width 74 height 13
click at [628, 294] on span "Скачать" at bounding box center [623, 293] width 74 height 13
